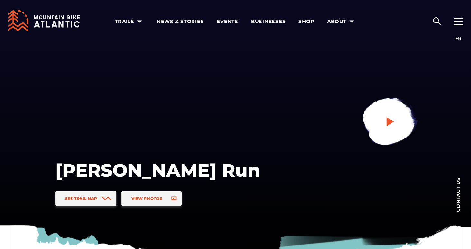
click at [385, 125] on icon "play" at bounding box center [390, 122] width 12 height 12
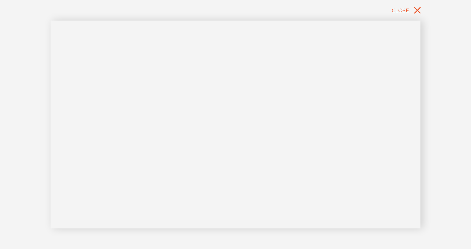
click at [22, 87] on div "Close" at bounding box center [235, 124] width 471 height 249
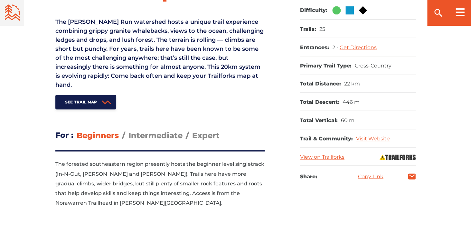
scroll to position [301, 0]
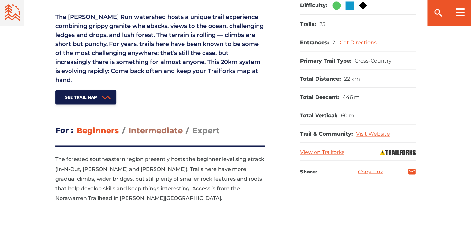
click at [160, 132] on span "Intermediate" at bounding box center [155, 130] width 54 height 9
click at [128, 126] on input "Intermediate" at bounding box center [128, 126] width 0 height 0
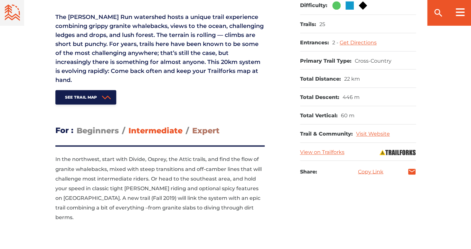
click at [211, 129] on span "Expert" at bounding box center [205, 130] width 27 height 9
click at [192, 126] on input "Expert" at bounding box center [192, 126] width 0 height 0
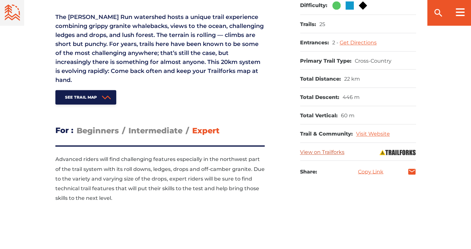
click at [328, 151] on link "View on Trailforks" at bounding box center [322, 152] width 44 height 6
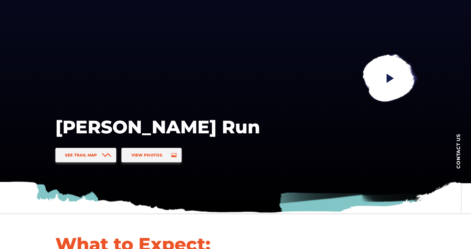
scroll to position [44, 0]
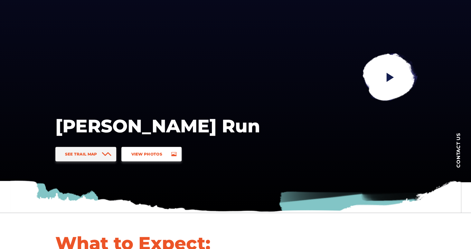
click at [145, 152] on span "View Photos" at bounding box center [146, 154] width 31 height 5
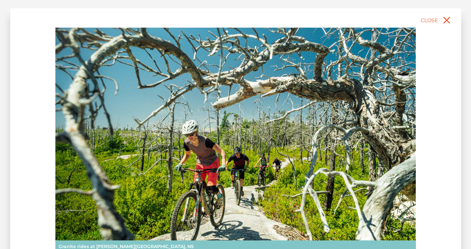
click at [227, 123] on img at bounding box center [235, 140] width 360 height 225
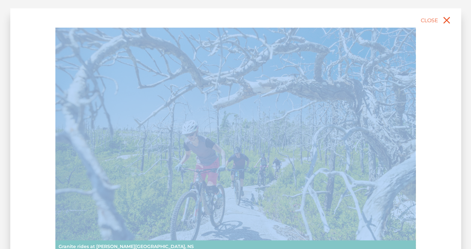
drag, startPoint x: 442, startPoint y: 0, endPoint x: 352, endPoint y: 201, distance: 220.3
click at [352, 201] on div "slide 2 of 5 Granite rides at McIntosh Run, NS Halifax, Nova Scotia Lake views …" at bounding box center [235, 124] width 471 height 249
click at [365, 196] on img at bounding box center [235, 140] width 360 height 225
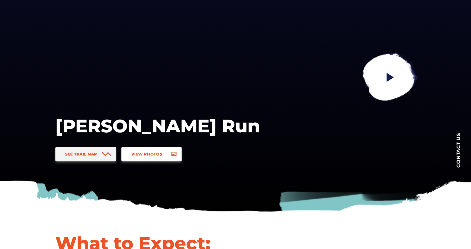
click at [167, 154] on link "View Photos" at bounding box center [151, 154] width 60 height 14
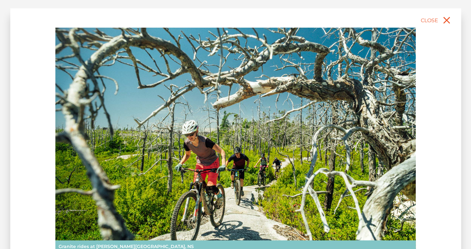
click at [167, 154] on img at bounding box center [235, 140] width 360 height 225
click at [384, 132] on img at bounding box center [235, 140] width 360 height 225
click at [435, 143] on div "slide 2 of 5 Granite rides at McIntosh Run, NS Halifax, Nova Scotia Lake views …" at bounding box center [235, 158] width 450 height 300
click at [433, 23] on span "Close" at bounding box center [428, 20] width 17 height 6
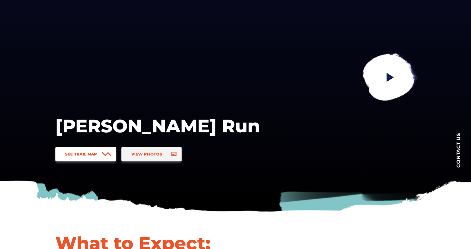
click at [87, 156] on span "See Trail Map" at bounding box center [81, 154] width 32 height 5
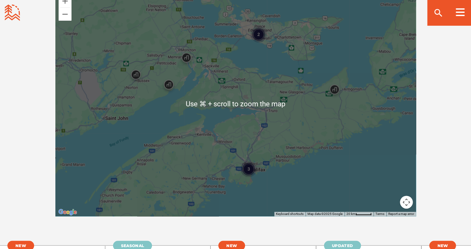
scroll to position [1172, 0]
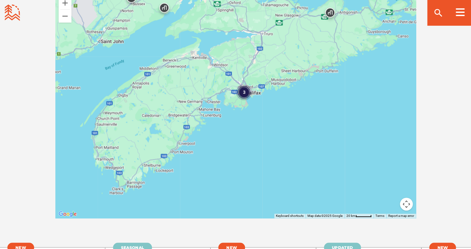
drag, startPoint x: 275, startPoint y: 174, endPoint x: 271, endPoint y: 95, distance: 79.9
click at [271, 95] on div "3 2" at bounding box center [235, 105] width 360 height 225
click at [241, 84] on div "3" at bounding box center [244, 92] width 16 height 16
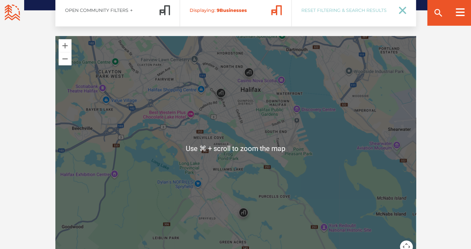
scroll to position [1129, 0]
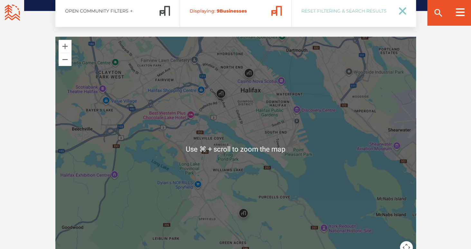
click at [224, 86] on img at bounding box center [220, 95] width 19 height 19
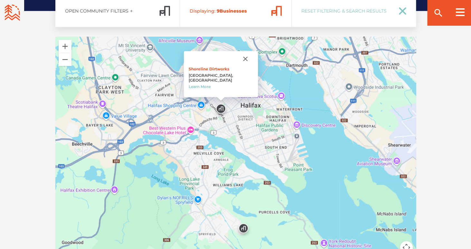
click at [253, 80] on img at bounding box center [248, 89] width 19 height 19
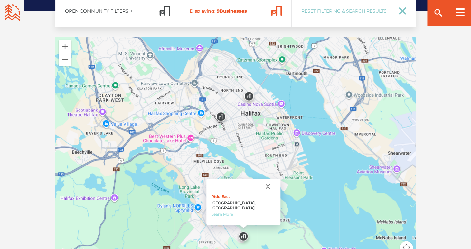
click at [233, 212] on link "Learn More" at bounding box center [222, 214] width 22 height 5
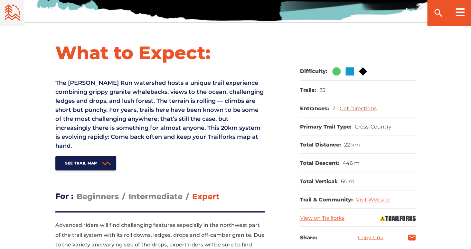
scroll to position [238, 0]
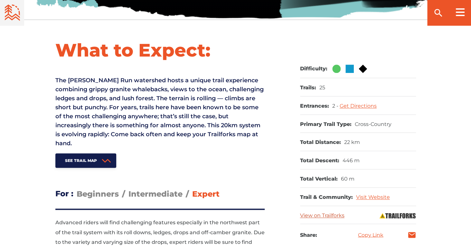
click at [333, 216] on link "View on Trailforks" at bounding box center [322, 216] width 44 height 6
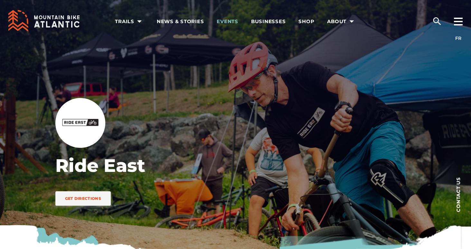
click at [233, 22] on span "Events" at bounding box center [228, 21] width 22 height 6
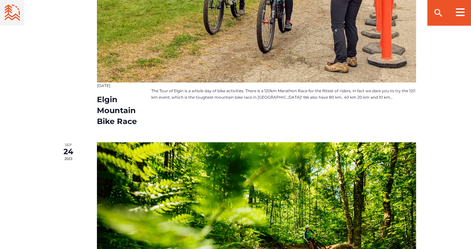
scroll to position [596, 0]
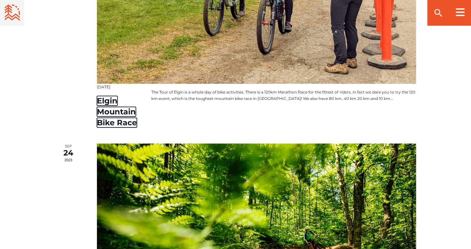
click at [122, 118] on link "Elgin Mountain Bike Race" at bounding box center [117, 112] width 40 height 32
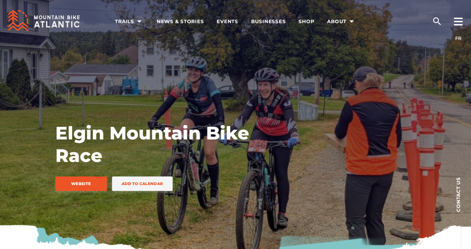
click at [91, 176] on div "Elgin Mountain Bike Race Website Add to calendar" at bounding box center [174, 159] width 238 height 74
click at [88, 181] on span "Website" at bounding box center [81, 183] width 32 height 5
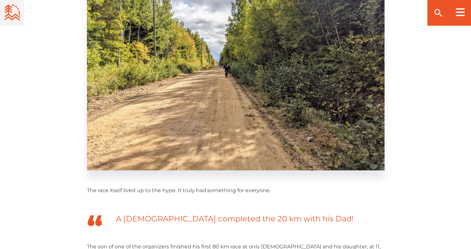
scroll to position [1051, 0]
